Goal: Information Seeking & Learning: Learn about a topic

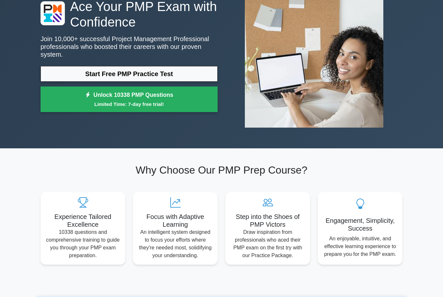
click at [188, 70] on link "Start Free PMP Practice Test" at bounding box center [129, 74] width 177 height 16
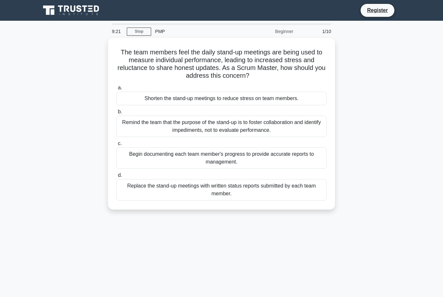
click at [247, 122] on div "Remind the team that the purpose of the stand-up is to foster collaboration and…" at bounding box center [221, 126] width 210 height 21
click at [116, 114] on input "b. Remind the team that the purpose of the stand-up is to foster collaboration …" at bounding box center [116, 112] width 0 height 4
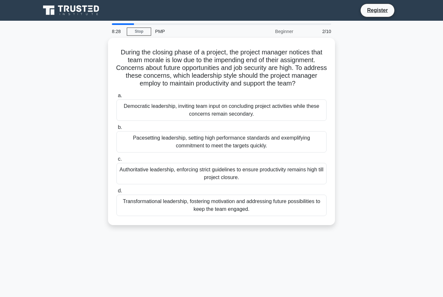
click at [219, 215] on div "Transformational leadership, fostering motivation and addressing future possibi…" at bounding box center [221, 205] width 210 height 21
click at [116, 193] on input "d. Transformational leadership, fostering motivation and addressing future poss…" at bounding box center [116, 191] width 0 height 4
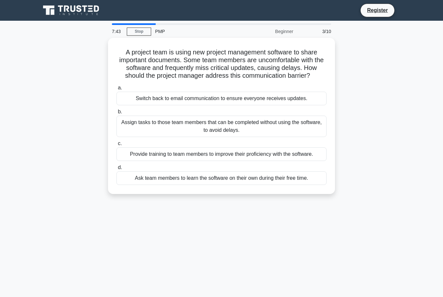
click at [227, 161] on div "Provide training to team members to improve their proficiency with the software." at bounding box center [221, 155] width 210 height 14
click at [116, 146] on input "c. Provide training to team members to improve their proficiency with the softw…" at bounding box center [116, 144] width 0 height 4
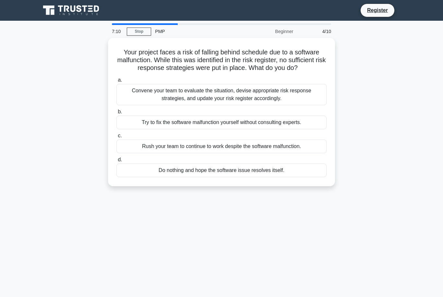
click at [235, 100] on div "Convene your team to evaluate the situation, devise appropriate risk response s…" at bounding box center [221, 94] width 210 height 21
click at [116, 82] on input "a. Convene your team to evaluate the situation, devise appropriate risk respons…" at bounding box center [116, 80] width 0 height 4
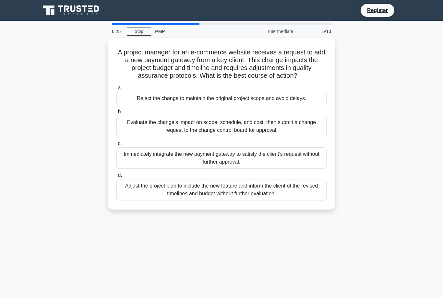
click at [210, 127] on div "Evaluate the change’s impact on scope, schedule, and cost, then submit a change…" at bounding box center [221, 126] width 210 height 21
click at [116, 114] on input "b. Evaluate the change’s impact on scope, schedule, and cost, then submit a cha…" at bounding box center [116, 112] width 0 height 4
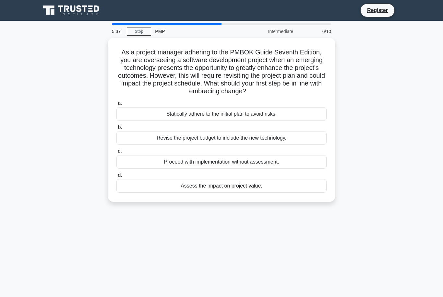
click at [230, 193] on div "Assess the impact on project value." at bounding box center [221, 186] width 210 height 14
click at [116, 178] on input "d. Assess the impact on project value." at bounding box center [116, 176] width 0 height 4
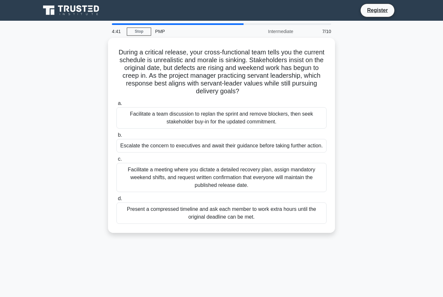
click at [225, 127] on div "Facilitate a team discussion to replan the sprint and remove blockers, then see…" at bounding box center [221, 117] width 210 height 21
click at [116, 106] on input "a. Facilitate a team discussion to replan the sprint and remove blockers, then …" at bounding box center [116, 104] width 0 height 4
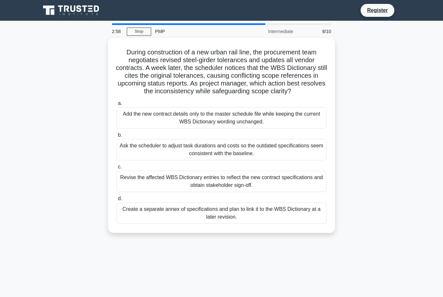
click at [202, 221] on div "Create a separate annex of specifications and plan to link it to the WBS Dictio…" at bounding box center [221, 213] width 210 height 21
click at [116, 201] on input "d. Create a separate annex of specifications and plan to link it to the WBS Dic…" at bounding box center [116, 199] width 0 height 4
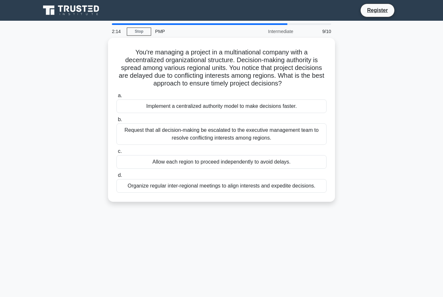
click at [237, 193] on div "Organize regular inter-regional meetings to align interests and expedite decisi…" at bounding box center [221, 186] width 210 height 14
click at [116, 178] on input "d. Organize regular inter-regional meetings to align interests and expedite dec…" at bounding box center [116, 176] width 0 height 4
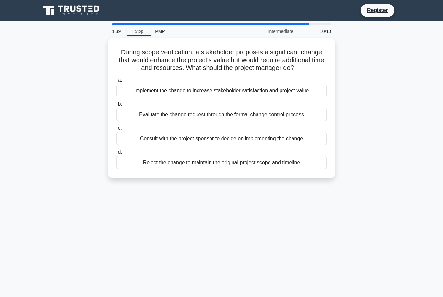
click at [246, 118] on div "Evaluate the change request through the formal change control process" at bounding box center [221, 115] width 210 height 14
click at [116, 106] on input "b. Evaluate the change request through the formal change control process" at bounding box center [116, 104] width 0 height 4
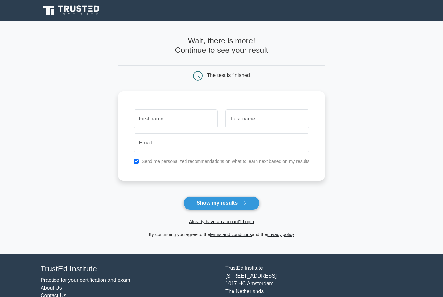
click at [228, 224] on link "Already have an account? Login" at bounding box center [221, 221] width 65 height 5
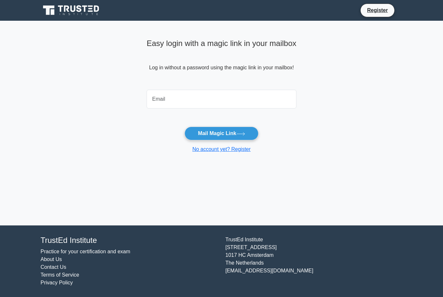
click at [189, 100] on input "email" at bounding box center [222, 99] width 150 height 19
click at [412, 84] on main "Easy login with a magic link in your mailbox Log in without a password using th…" at bounding box center [221, 123] width 443 height 205
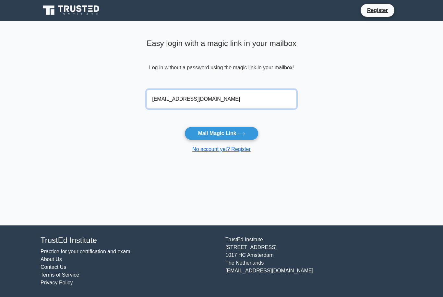
click at [149, 95] on input "krljehani@bsf.sa" at bounding box center [222, 99] width 150 height 19
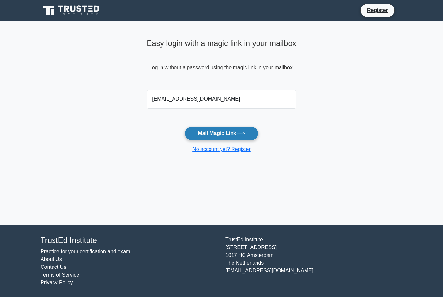
click at [221, 136] on button "Mail Magic Link" at bounding box center [222, 134] width 74 height 14
click at [222, 103] on input "kraljehani@bsf.sa" at bounding box center [222, 99] width 150 height 19
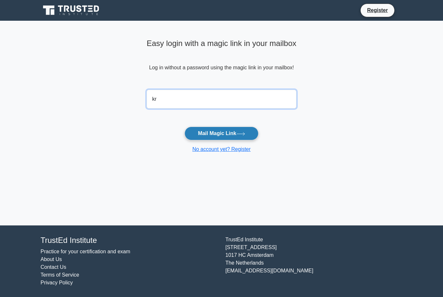
type input "k"
type input "veryhotline2005@gmail.com"
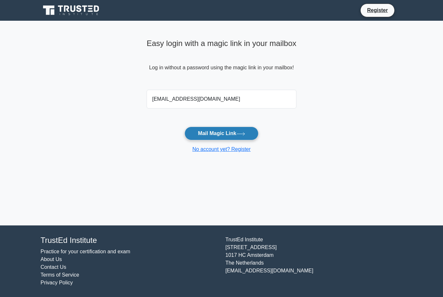
click at [379, 91] on main "Easy login with a magic link in your mailbox Log in without a password using th…" at bounding box center [221, 123] width 443 height 205
click at [233, 134] on button "Mail Magic Link" at bounding box center [222, 134] width 74 height 14
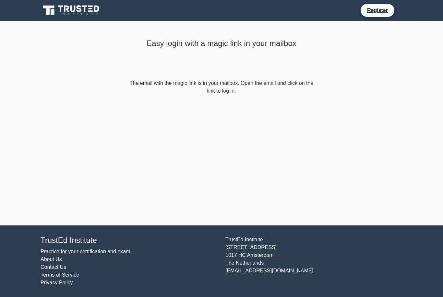
click at [280, 79] on form "The email with the magic link is in your mailbox. Open the email and click on t…" at bounding box center [221, 87] width 187 height 16
click at [246, 93] on form "The email with the magic link is in your mailbox. Open the email and click on t…" at bounding box center [221, 87] width 187 height 16
click at [290, 85] on form "The email with the magic link is in your mailbox. Open the email and click on t…" at bounding box center [221, 87] width 187 height 16
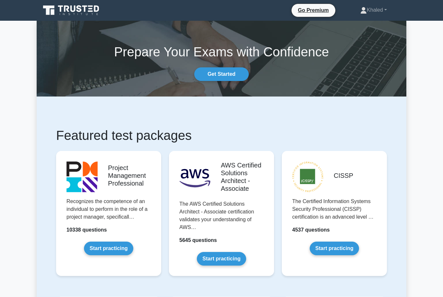
click at [111, 254] on link "Start practicing" at bounding box center [108, 249] width 49 height 14
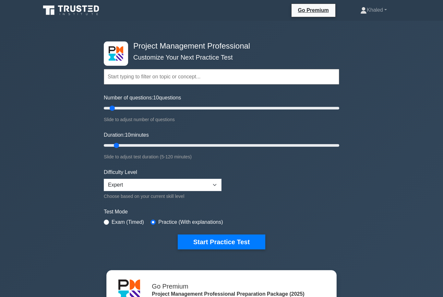
click at [262, 72] on input "text" at bounding box center [222, 77] width 236 height 16
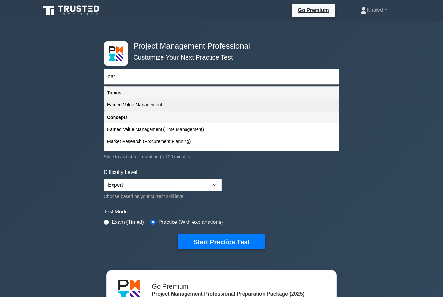
click at [208, 105] on div "Earned Value Management" at bounding box center [221, 105] width 234 height 12
type input "Earned Value Management"
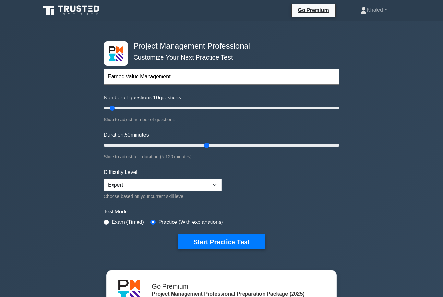
type input "55"
type input "15"
click at [226, 239] on button "Start Practice Test" at bounding box center [222, 242] width 88 height 15
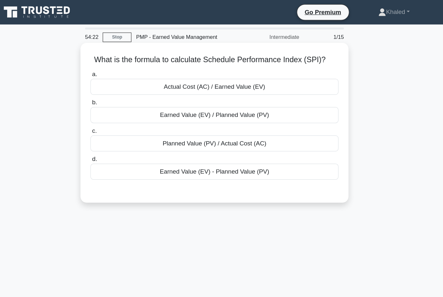
click at [178, 104] on div "Earned Value (EV) / Planned Value (PV)" at bounding box center [221, 98] width 210 height 14
click at [116, 89] on input "b. Earned Value (EV) / Planned Value (PV)" at bounding box center [116, 87] width 0 height 4
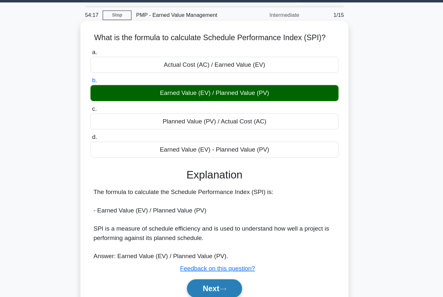
click at [198, 258] on button "Next" at bounding box center [221, 264] width 46 height 16
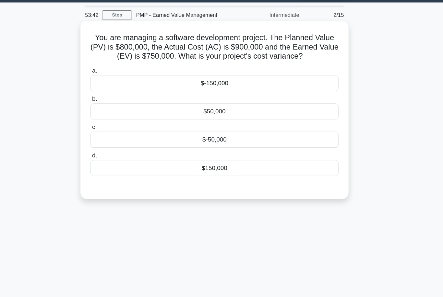
click at [180, 82] on div "$-150,000" at bounding box center [221, 89] width 210 height 14
click at [116, 80] on input "a. $-150,000" at bounding box center [116, 79] width 0 height 4
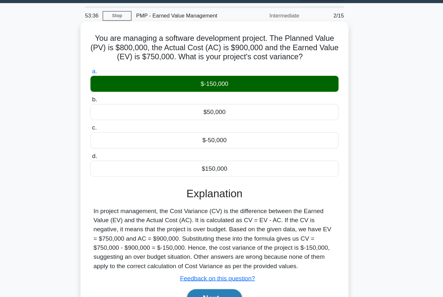
click at [198, 263] on button "Next" at bounding box center [221, 271] width 46 height 16
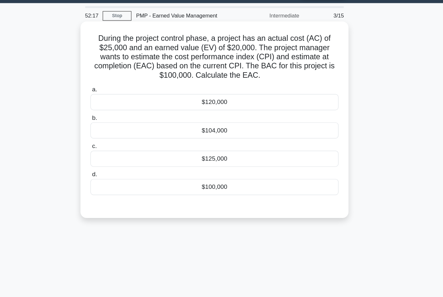
click at [198, 146] on div "$125,000" at bounding box center [221, 153] width 210 height 14
click at [116, 140] on input "c. $125,000" at bounding box center [116, 142] width 0 height 4
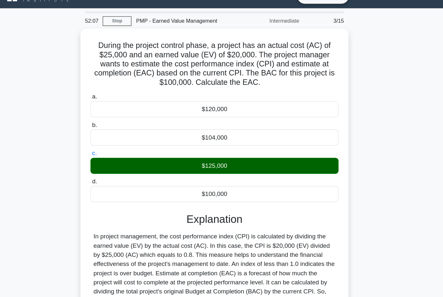
drag, startPoint x: 327, startPoint y: 212, endPoint x: 332, endPoint y: 88, distance: 124.7
click at [332, 88] on div "During the project control phase, a project has an actual cost (AC) of $25,000 …" at bounding box center [222, 194] width 370 height 312
drag, startPoint x: 333, startPoint y: 160, endPoint x: 335, endPoint y: 123, distance: 37.3
click at [335, 123] on div "During the project control phase, a project has an actual cost (AC) of $25,000 …" at bounding box center [222, 194] width 370 height 312
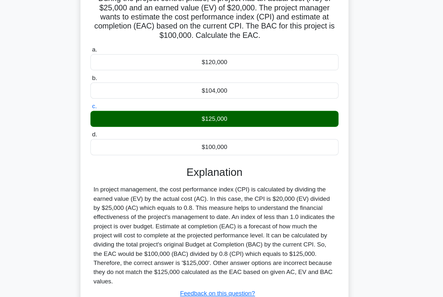
click at [333, 124] on div "During the project control phase, a project has an actual cost (AC) of $25,000 …" at bounding box center [222, 168] width 370 height 312
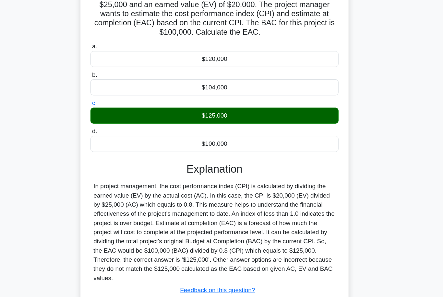
scroll to position [58, 0]
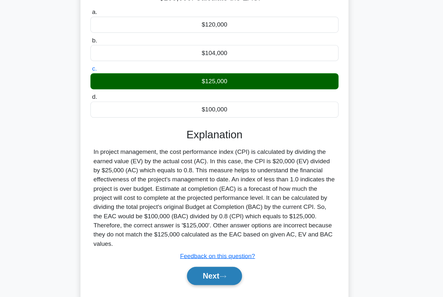
click at [198, 254] on button "Next" at bounding box center [221, 262] width 46 height 16
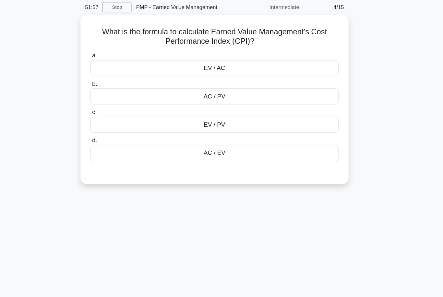
scroll to position [22, 0]
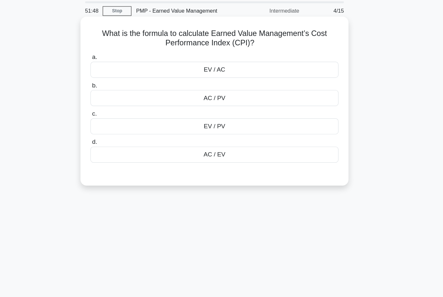
click at [182, 60] on div "EV / AC" at bounding box center [221, 59] width 210 height 14
click at [116, 51] on input "a. EV / AC" at bounding box center [116, 48] width 0 height 4
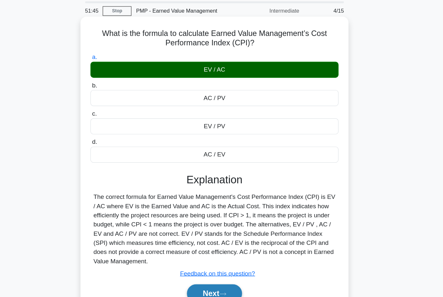
click at [226, 251] on icon at bounding box center [229, 250] width 6 height 4
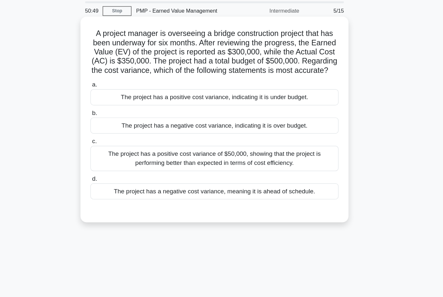
click at [179, 113] on div "The project has a negative cost variance, indicating it is over budget." at bounding box center [221, 107] width 210 height 14
click at [116, 98] on input "b. The project has a negative cost variance, indicating it is over budget." at bounding box center [116, 96] width 0 height 4
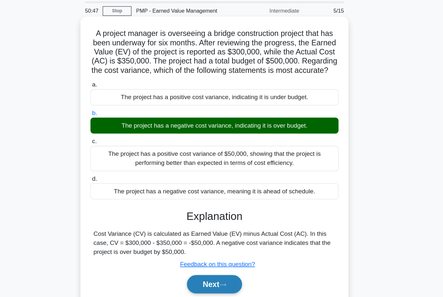
click at [198, 249] on button "Next" at bounding box center [221, 241] width 46 height 16
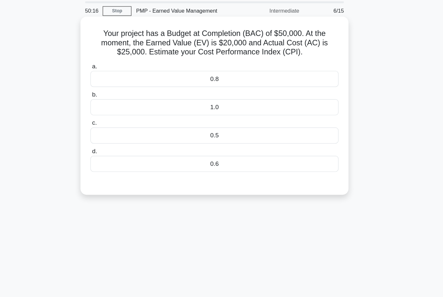
click at [182, 74] on div "0.8" at bounding box center [221, 67] width 210 height 14
click at [116, 58] on input "a. 0.8" at bounding box center [116, 56] width 0 height 4
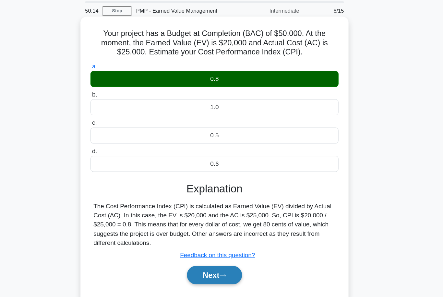
click at [198, 241] on button "Next" at bounding box center [221, 233] width 46 height 16
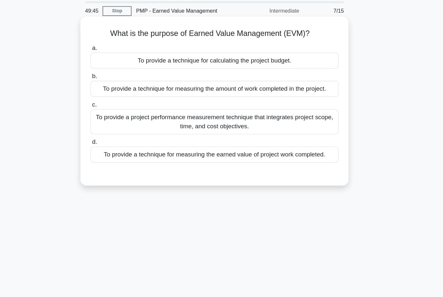
click at [161, 113] on div "To provide a project performance measurement technique that integrates project …" at bounding box center [221, 102] width 210 height 21
click at [116, 91] on input "c. To provide a project performance measurement technique that integrates proje…" at bounding box center [116, 89] width 0 height 4
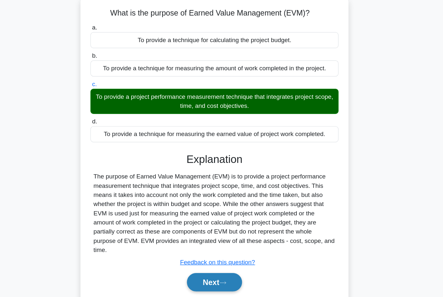
scroll to position [34, 0]
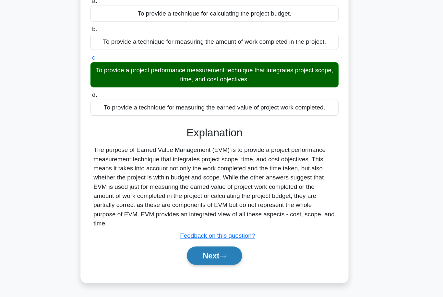
click at [198, 243] on button "Next" at bounding box center [221, 245] width 46 height 16
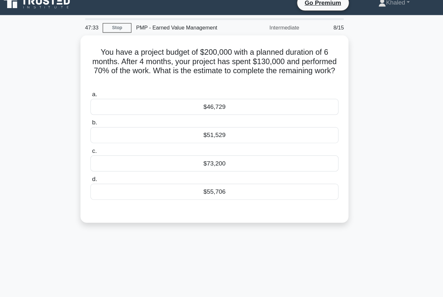
scroll to position [0, 0]
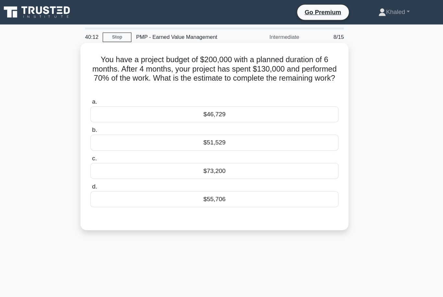
click at [184, 169] on div "$55,706" at bounding box center [221, 169] width 210 height 14
click at [116, 161] on input "d. $55,706" at bounding box center [116, 158] width 0 height 4
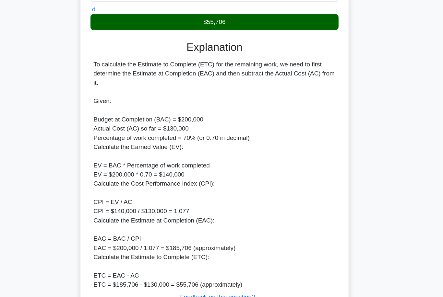
scroll to position [126, 0]
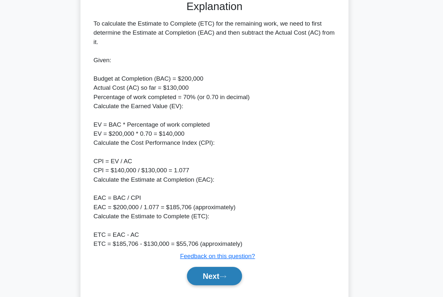
click at [198, 254] on button "Next" at bounding box center [221, 262] width 46 height 16
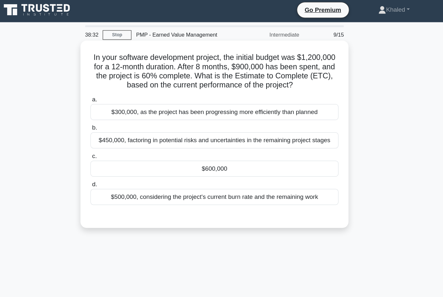
scroll to position [2, 0]
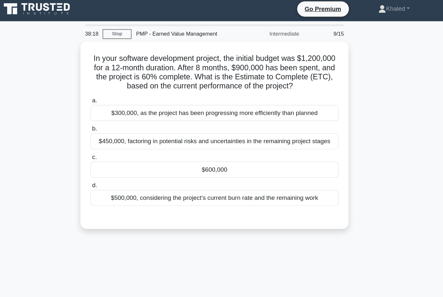
drag, startPoint x: 0, startPoint y: 183, endPoint x: 0, endPoint y: 238, distance: 54.8
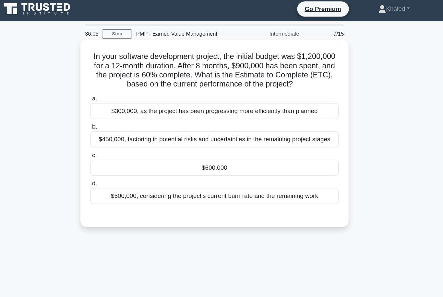
click at [173, 150] on div "$600,000" at bounding box center [221, 143] width 210 height 14
click at [116, 135] on input "c. $600,000" at bounding box center [116, 132] width 0 height 4
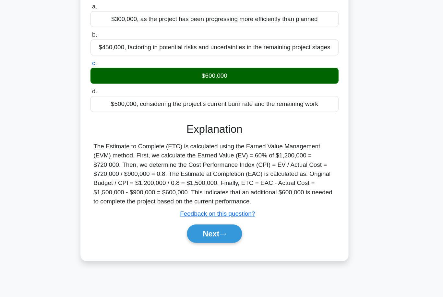
scroll to position [53, 0]
click at [198, 223] on button "Next" at bounding box center [221, 226] width 46 height 16
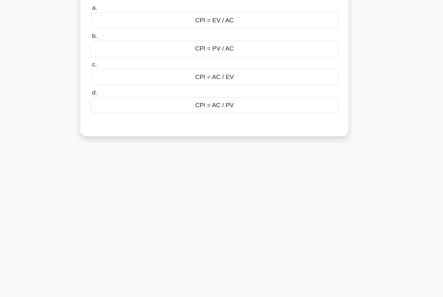
scroll to position [0, 0]
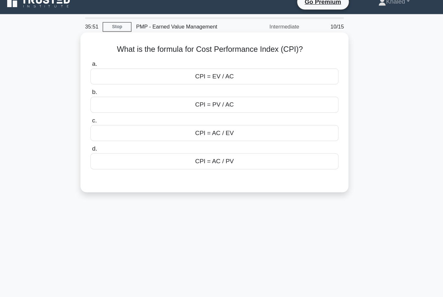
click at [190, 67] on div "CPI = EV / AC" at bounding box center [221, 74] width 210 height 14
click at [116, 65] on input "a. CPI = EV / AC" at bounding box center [116, 63] width 0 height 4
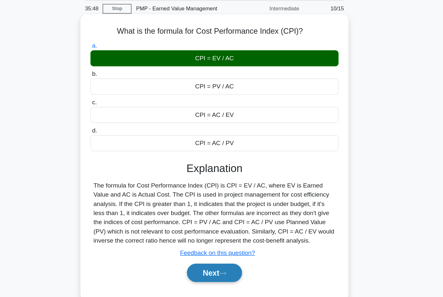
click at [198, 248] on button "Next" at bounding box center [221, 256] width 46 height 16
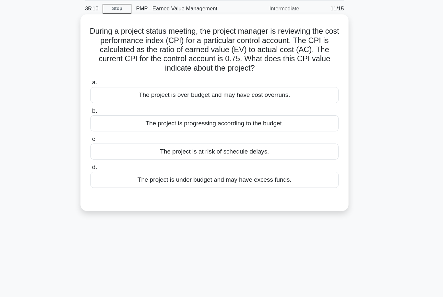
click at [172, 98] on div "The project is over budget and may have cost overruns." at bounding box center [221, 105] width 210 height 14
click at [116, 92] on input "a. The project is over budget and may have cost overruns." at bounding box center [116, 94] width 0 height 4
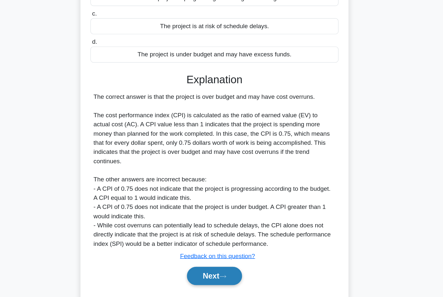
click at [198, 254] on button "Next" at bounding box center [221, 262] width 46 height 16
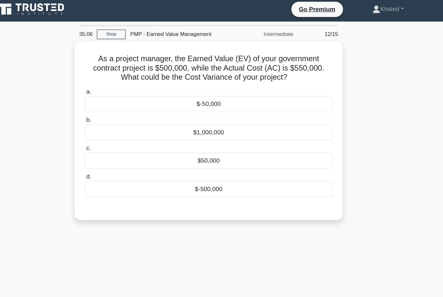
scroll to position [0, 0]
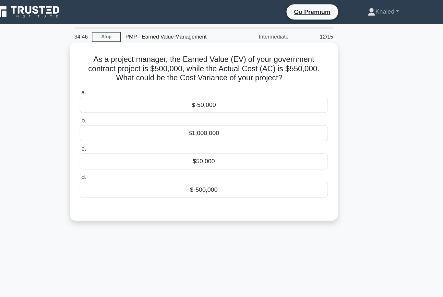
click at [168, 96] on div "$-50,000" at bounding box center [221, 89] width 210 height 14
click at [116, 81] on input "a. $-50,000" at bounding box center [116, 79] width 0 height 4
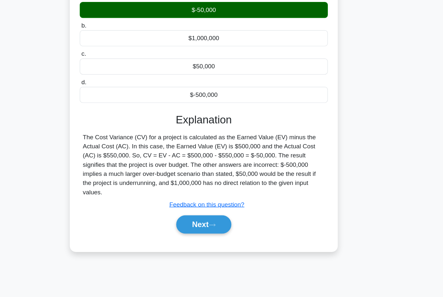
scroll to position [53, 0]
click at [198, 211] on button "Next" at bounding box center [221, 219] width 46 height 16
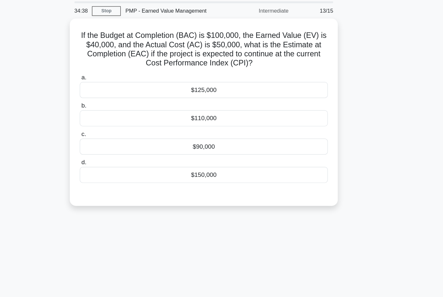
scroll to position [21, 0]
click at [179, 82] on div "$125,000" at bounding box center [221, 76] width 210 height 14
click at [116, 67] on input "a. $125,000" at bounding box center [116, 65] width 0 height 4
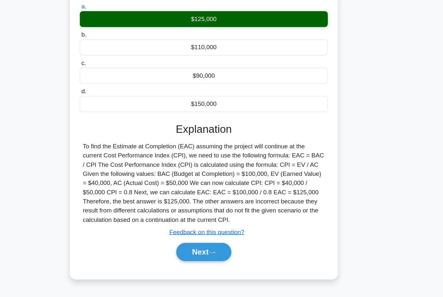
scroll to position [53, 0]
click at [198, 234] on button "Next" at bounding box center [221, 242] width 46 height 16
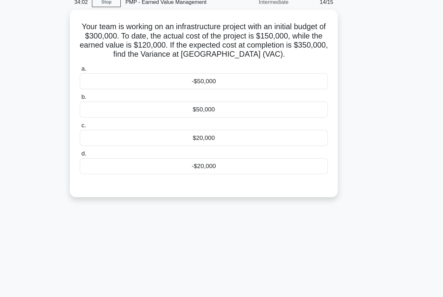
scroll to position [0, 0]
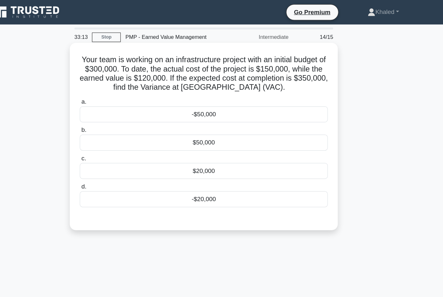
click at [178, 128] on div "$50,000" at bounding box center [221, 121] width 210 height 14
click at [116, 113] on input "b. $50,000" at bounding box center [116, 110] width 0 height 4
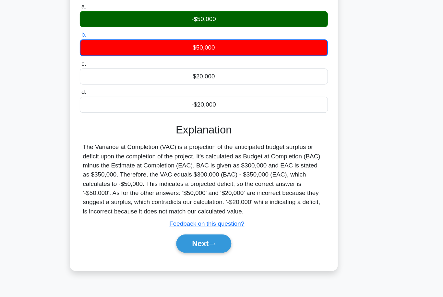
scroll to position [53, 0]
click at [198, 227] on button "Next" at bounding box center [221, 235] width 46 height 16
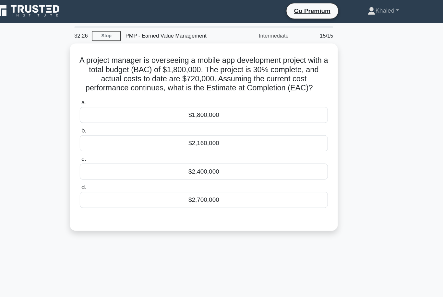
scroll to position [0, 0]
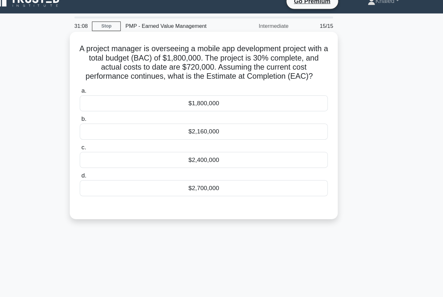
click at [172, 145] on div "$2,400,000" at bounding box center [221, 145] width 210 height 14
click at [116, 137] on input "c. $2,400,000" at bounding box center [116, 134] width 0 height 4
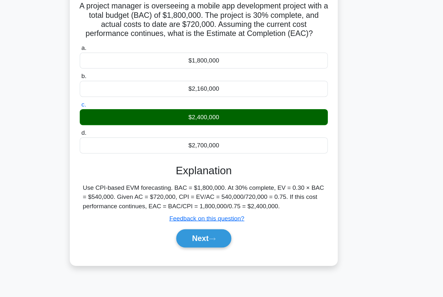
scroll to position [18, 0]
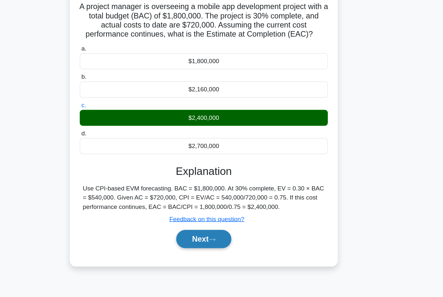
click at [198, 223] on button "Next" at bounding box center [221, 231] width 46 height 16
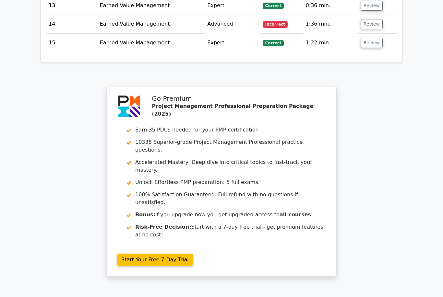
scroll to position [1029, 0]
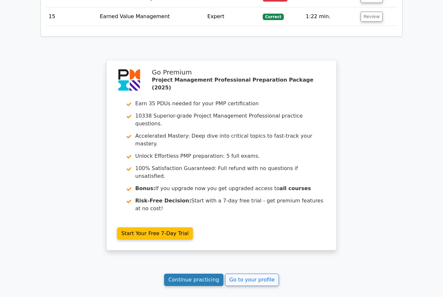
click at [199, 274] on link "Continue practicing" at bounding box center [193, 280] width 59 height 12
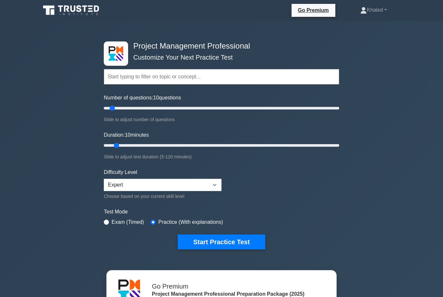
click at [182, 78] on input "text" at bounding box center [222, 77] width 236 height 16
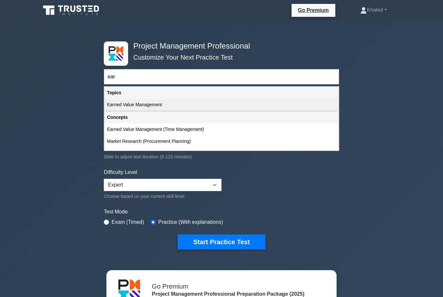
click at [175, 104] on div "Earned Value Management" at bounding box center [221, 105] width 234 height 12
type input "Earned Value Management"
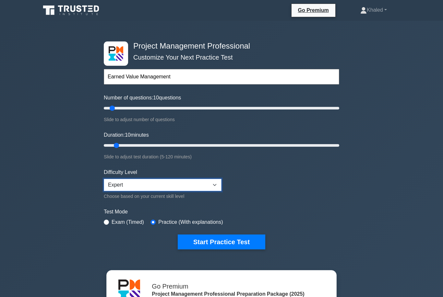
click at [211, 188] on select "Beginner Intermediate Expert" at bounding box center [163, 185] width 118 height 12
click at [170, 182] on select "Beginner Intermediate Expert" at bounding box center [163, 185] width 118 height 12
select select "expert"
type input "20"
type input "35"
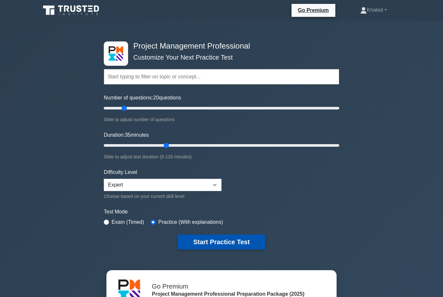
click at [208, 236] on button "Start Practice Test" at bounding box center [222, 242] width 88 height 15
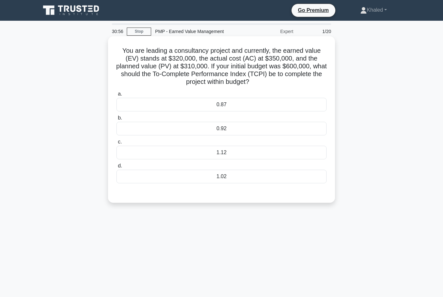
click at [237, 160] on div "1.12" at bounding box center [221, 153] width 210 height 14
click at [116, 144] on input "c. 1.12" at bounding box center [116, 142] width 0 height 4
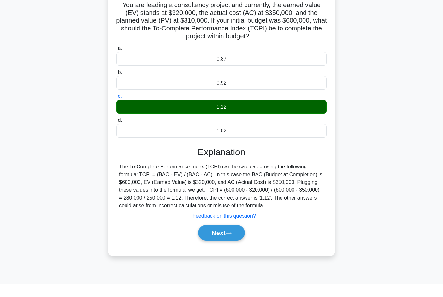
scroll to position [32, 0]
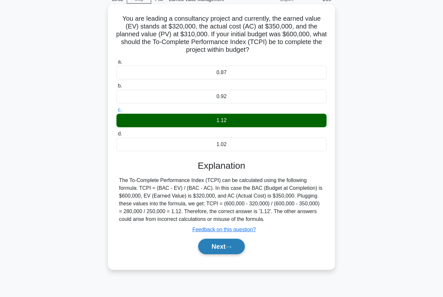
click at [220, 255] on button "Next" at bounding box center [221, 247] width 46 height 16
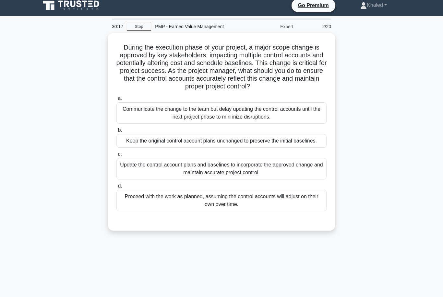
scroll to position [5, 0]
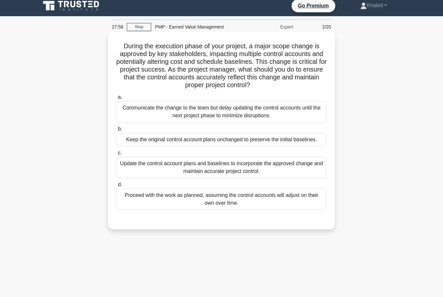
click at [226, 178] on div "Update the control account plans and baselines to incorporate the approved chan…" at bounding box center [221, 167] width 210 height 21
click at [116, 155] on input "c. Update the control account plans and baselines to incorporate the approved c…" at bounding box center [116, 153] width 0 height 4
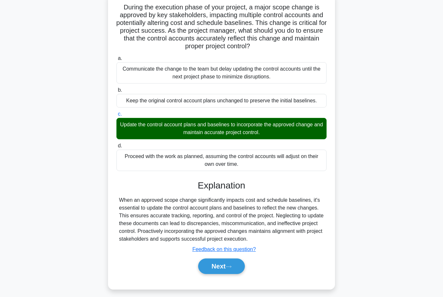
scroll to position [45, 0]
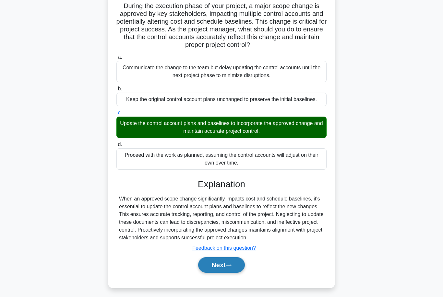
click at [223, 273] on button "Next" at bounding box center [221, 266] width 46 height 16
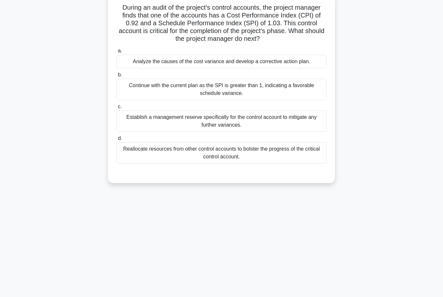
scroll to position [32, 0]
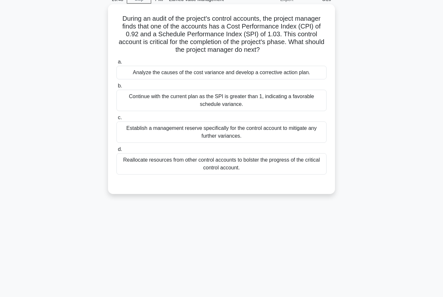
click at [241, 75] on div "Analyze the causes of the cost variance and develop a corrective action plan." at bounding box center [221, 73] width 210 height 14
click at [116, 64] on input "a. Analyze the causes of the cost variance and develop a corrective action plan." at bounding box center [116, 62] width 0 height 4
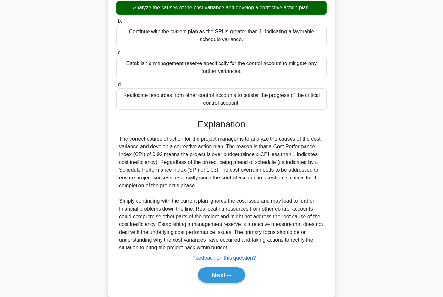
scroll to position [105, 0]
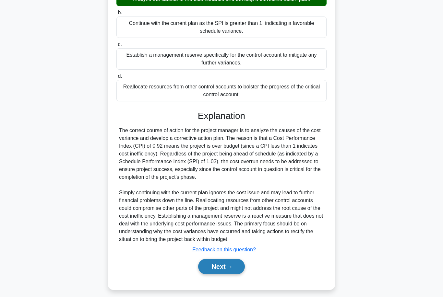
click at [225, 275] on button "Next" at bounding box center [221, 268] width 46 height 16
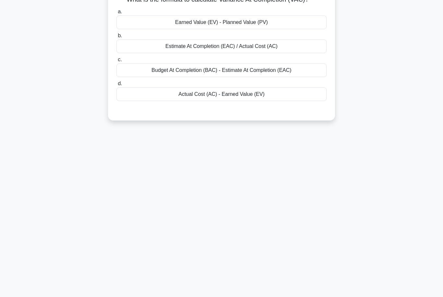
scroll to position [32, 0]
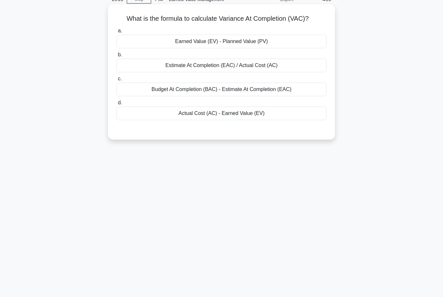
click at [235, 96] on div "Budget At Completion (BAC) - Estimate At Completion (EAC)" at bounding box center [221, 90] width 210 height 14
click at [116, 81] on input "c. Budget At Completion (BAC) - Estimate At Completion (EAC)" at bounding box center [116, 79] width 0 height 4
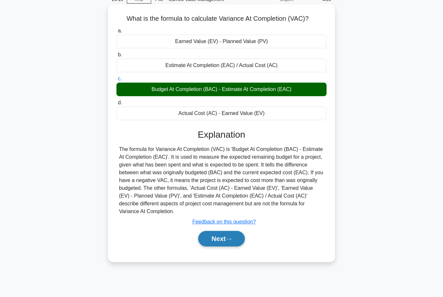
click at [217, 247] on button "Next" at bounding box center [221, 239] width 46 height 16
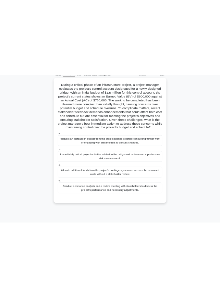
scroll to position [0, 0]
